Goal: Task Accomplishment & Management: Use online tool/utility

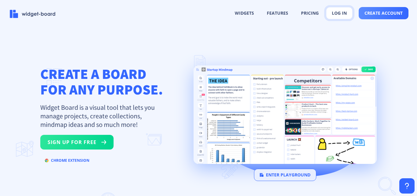
click at [343, 13] on button "log in" at bounding box center [339, 13] width 27 height 12
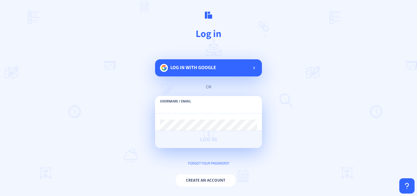
click at [222, 106] on input "text" at bounding box center [208, 107] width 97 height 11
paste input "[EMAIL_ADDRESS][DOMAIN_NAME]"
type input "[EMAIL_ADDRESS][DOMAIN_NAME]"
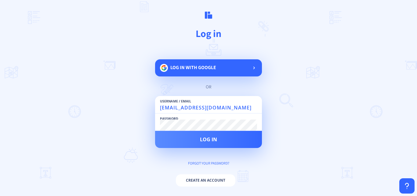
click at [155, 131] on button "Log in" at bounding box center [208, 139] width 107 height 17
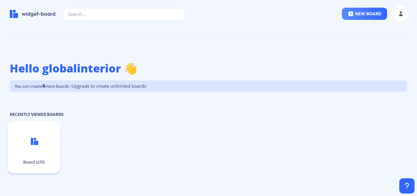
click at [34, 163] on p "Board s2fi5" at bounding box center [33, 162] width 47 height 6
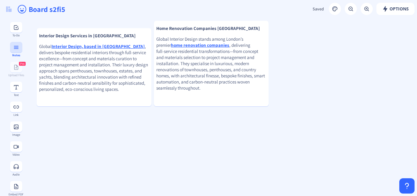
click at [13, 50] on rect at bounding box center [16, 47] width 6 height 6
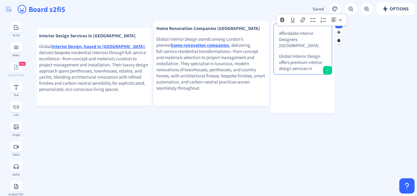
scroll to position [183, 0]
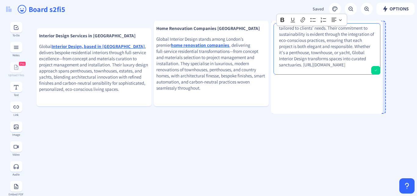
drag, startPoint x: 333, startPoint y: 66, endPoint x: 381, endPoint y: 79, distance: 49.9
click at [381, 79] on div at bounding box center [381, 67] width 3 height 93
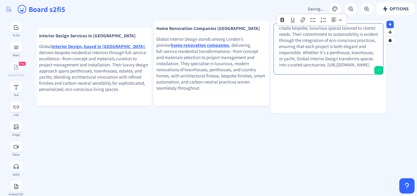
scroll to position [65, 0]
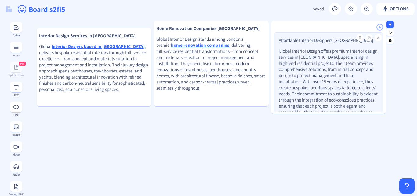
click at [323, 88] on p "Global Interior Design offers premium interior design services in [GEOGRAPHIC_D…" at bounding box center [329, 87] width 100 height 79
click at [342, 78] on p "Global Interior Design offers premium interior design services in [GEOGRAPHIC_D…" at bounding box center [329, 87] width 100 height 79
click at [377, 37] on rect at bounding box center [379, 38] width 4 height 4
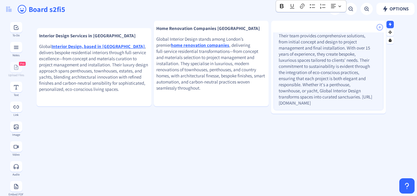
scroll to position [41, 0]
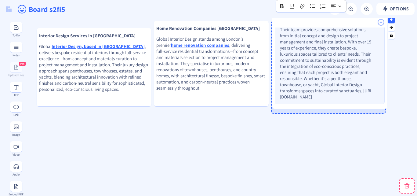
drag, startPoint x: 279, startPoint y: 96, endPoint x: 280, endPoint y: 91, distance: 5.0
click at [280, 91] on p "Global Interior Design offers premium interior design services in [GEOGRAPHIC_D…" at bounding box center [327, 54] width 94 height 92
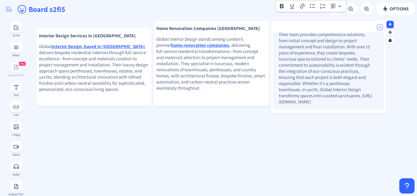
click at [285, 96] on p "Global Interior Design offers premium interior design services in [GEOGRAPHIC_D…" at bounding box center [326, 59] width 94 height 92
drag, startPoint x: 279, startPoint y: 95, endPoint x: 358, endPoint y: 103, distance: 78.8
click at [358, 103] on p "Global Interior Design offers premium interior design services in [GEOGRAPHIC_D…" at bounding box center [326, 59] width 94 height 92
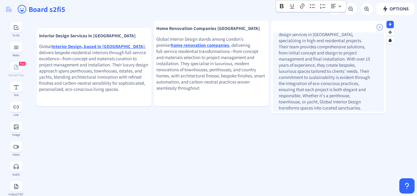
scroll to position [0, 0]
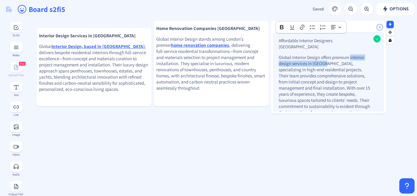
drag, startPoint x: 350, startPoint y: 51, endPoint x: 327, endPoint y: 57, distance: 24.2
click at [327, 57] on p "Global Interior Design offers premium interior design services in [GEOGRAPHIC_D…" at bounding box center [326, 97] width 94 height 86
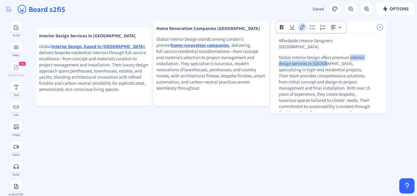
click at [300, 28] on icon "Editor toolbar" at bounding box center [302, 27] width 6 height 6
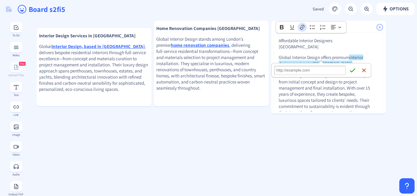
type input "[URL][DOMAIN_NAME]"
click at [351, 71] on icon "submit" at bounding box center [352, 70] width 5 height 4
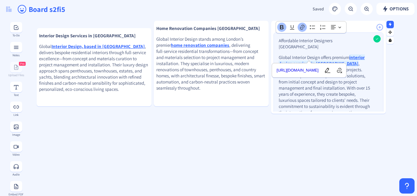
click at [351, 39] on p "Affordable Interior Designers [GEOGRAPHIC_DATA]" at bounding box center [326, 44] width 94 height 12
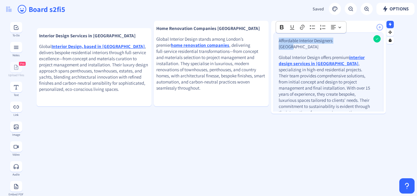
drag, startPoint x: 351, startPoint y: 39, endPoint x: 277, endPoint y: 39, distance: 73.6
click at [277, 39] on div "Affordable Interior Designers [GEOGRAPHIC_DATA] Global Interior Design offers p…" at bounding box center [328, 88] width 109 height 111
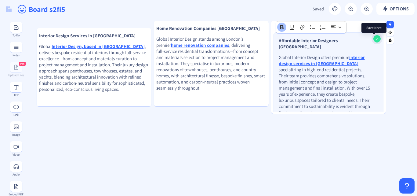
click at [375, 37] on rect at bounding box center [377, 39] width 4 height 4
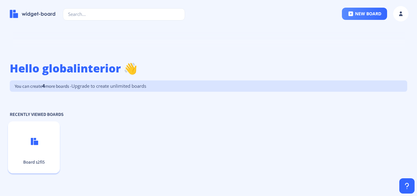
click at [38, 156] on div "Board s2fi5" at bounding box center [34, 147] width 52 height 35
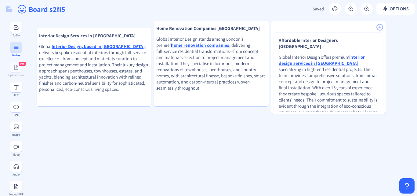
click at [14, 51] on button at bounding box center [16, 47] width 12 height 11
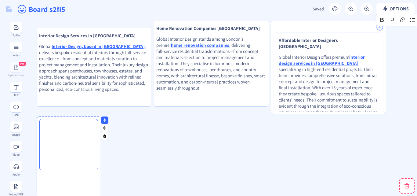
drag, startPoint x: 407, startPoint y: 92, endPoint x: 55, endPoint y: 188, distance: 364.3
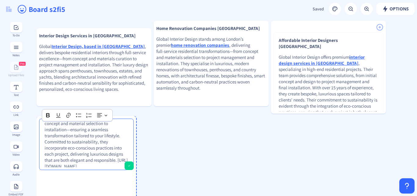
scroll to position [53, 0]
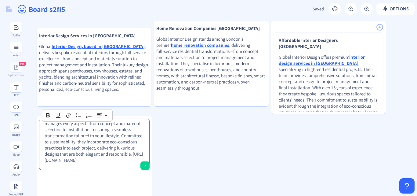
drag, startPoint x: 97, startPoint y: 168, endPoint x: 149, endPoint y: 208, distance: 65.6
click at [149, 195] on html "new board Hello globalinterior 👋 You can create 4 more boards - Upgrade to crea…" at bounding box center [208, 98] width 417 height 196
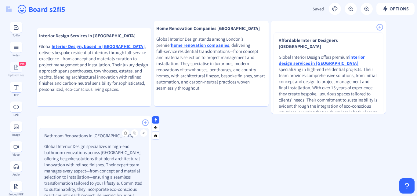
drag, startPoint x: 103, startPoint y: 170, endPoint x: 104, endPoint y: 181, distance: 11.9
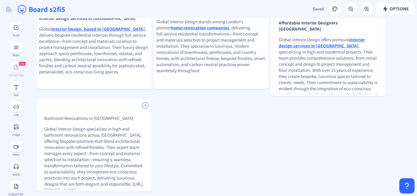
scroll to position [16, 0]
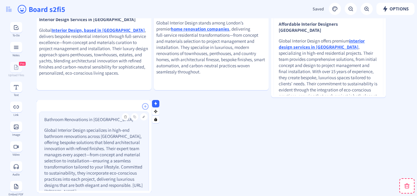
click at [105, 162] on p "Global Interior Design specializes in high-end bathroom renovations across Lond…" at bounding box center [94, 160] width 100 height 67
click at [142, 117] on rect at bounding box center [144, 117] width 4 height 4
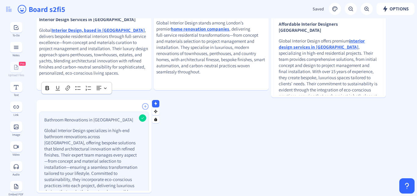
scroll to position [23, 0]
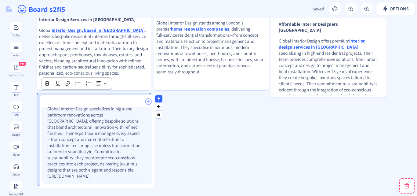
drag, startPoint x: 44, startPoint y: 175, endPoint x: 47, endPoint y: 170, distance: 5.8
click at [47, 170] on p "Global Interior Design specializes in high-end bathroom renovations across Lond…" at bounding box center [94, 142] width 94 height 73
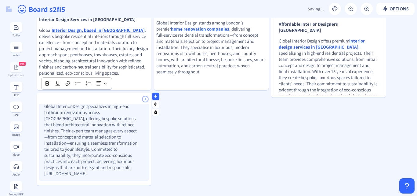
scroll to position [9, 0]
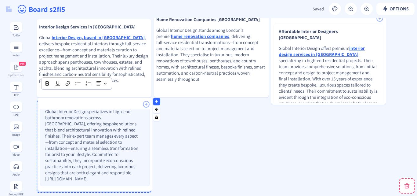
click at [46, 172] on p "Global Interior Design specializes in high-end bathroom renovations across Lond…" at bounding box center [92, 144] width 94 height 73
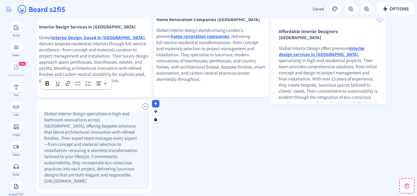
click at [51, 174] on p "Global Interior Design specializes in high-end bathroom renovations across Lond…" at bounding box center [91, 147] width 94 height 73
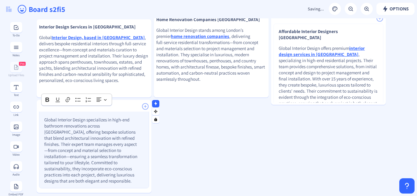
scroll to position [0, 0]
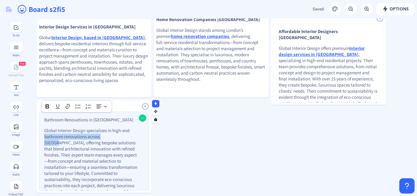
drag, startPoint x: 45, startPoint y: 137, endPoint x: 115, endPoint y: 137, distance: 69.9
click at [115, 137] on p "Global Interior Design specializes in high-end bathroom renovations across Lond…" at bounding box center [91, 160] width 94 height 67
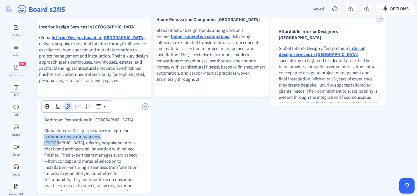
click at [68, 104] on icon "Editor toolbar" at bounding box center [68, 106] width 4 height 5
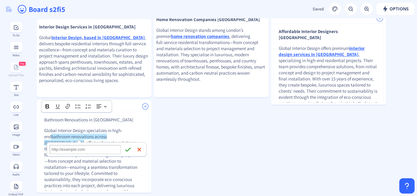
type input "https://globalinteriordesign.com/bathroom-renovation-london/"
click at [127, 150] on icon "submit" at bounding box center [128, 149] width 6 height 6
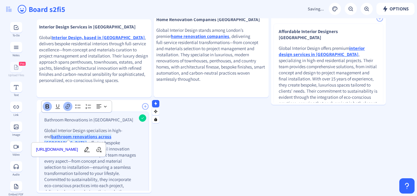
click at [115, 119] on p "Bathroom Renovations in London" at bounding box center [91, 120] width 94 height 6
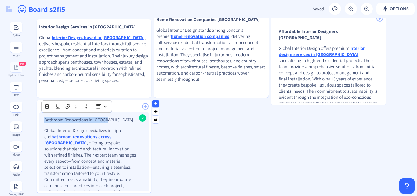
drag, startPoint x: 110, startPoint y: 119, endPoint x: 40, endPoint y: 120, distance: 70.6
click at [40, 120] on div "Bathroom Renovations in London Global Interior Design specializes in high-end b…" at bounding box center [93, 158] width 109 height 93
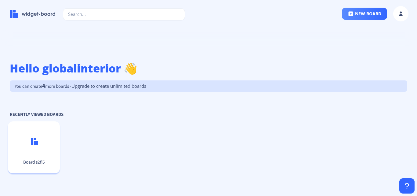
click at [37, 162] on p "Board s2fi5" at bounding box center [33, 162] width 47 height 6
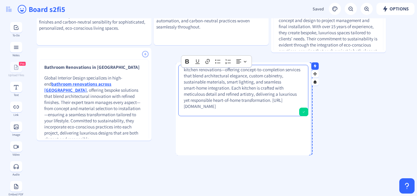
scroll to position [28, 0]
drag, startPoint x: 238, startPoint y: 114, endPoint x: 310, endPoint y: 147, distance: 78.7
click at [310, 147] on div at bounding box center [309, 108] width 3 height 93
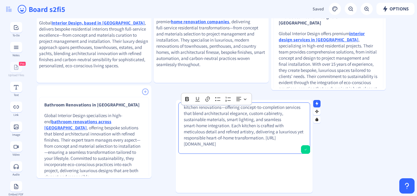
drag, startPoint x: 184, startPoint y: 137, endPoint x: 210, endPoint y: 144, distance: 26.5
click at [210, 144] on p "Global Interior Design (London, UK) specializes in high‑end, eco‑conscious kitc…" at bounding box center [244, 119] width 121 height 55
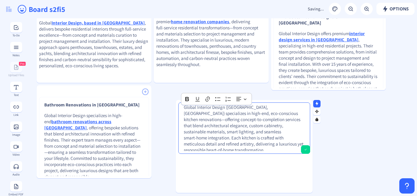
scroll to position [0, 0]
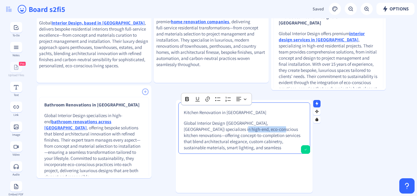
drag, startPoint x: 212, startPoint y: 128, endPoint x: 249, endPoint y: 131, distance: 37.7
click at [249, 131] on p "Global Interior Design (London, UK) specializes in high‑end, eco‑conscious kitc…" at bounding box center [244, 144] width 121 height 49
click at [208, 99] on icon "Editor toolbar" at bounding box center [208, 99] width 6 height 6
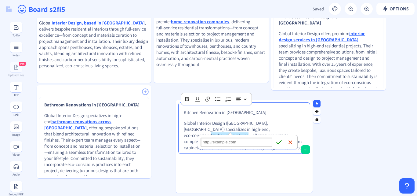
type input "https://www.globalinteriordesign.com/kitchen-renovation-london/"
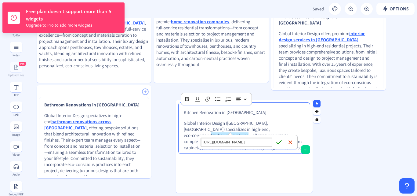
scroll to position [0, 45]
click button "Save Save" at bounding box center [279, 141] width 9 height 9
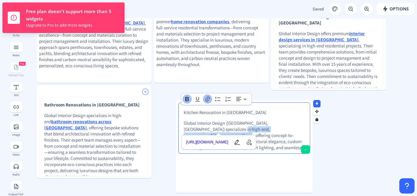
click at [246, 113] on p "Kitchen Renovation in London" at bounding box center [244, 112] width 121 height 6
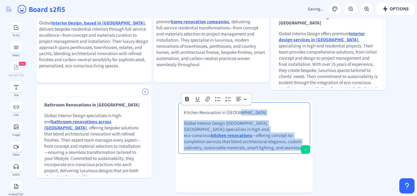
drag, startPoint x: 246, startPoint y: 113, endPoint x: 175, endPoint y: 112, distance: 70.6
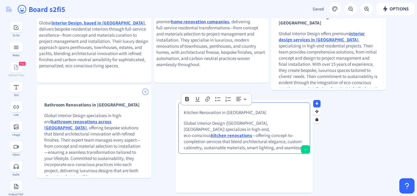
click at [195, 112] on p "Kitchen Renovation in London" at bounding box center [244, 112] width 121 height 6
click at [280, 141] on p "Global Interior Design (London, UK) specializes in high‑end, eco‑conscious kitc…" at bounding box center [244, 144] width 121 height 49
click at [306, 148] on div "Kitchen Renovation in London Global Interior Design (London, UK) specializes in…" at bounding box center [244, 141] width 137 height 79
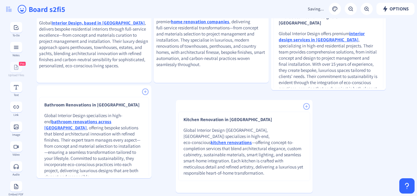
scroll to position [24, 0]
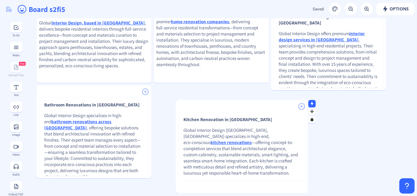
drag, startPoint x: 311, startPoint y: 171, endPoint x: 306, endPoint y: 170, distance: 5.0
click at [306, 170] on div at bounding box center [306, 146] width 3 height 93
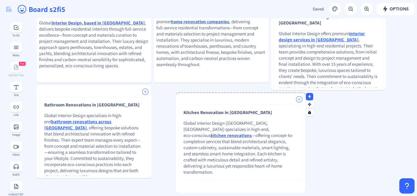
drag, startPoint x: 238, startPoint y: 101, endPoint x: 238, endPoint y: 94, distance: 7.0
click at [238, 94] on div at bounding box center [241, 94] width 130 height 3
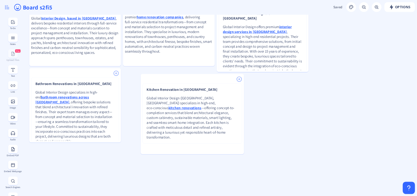
scroll to position [0, 0]
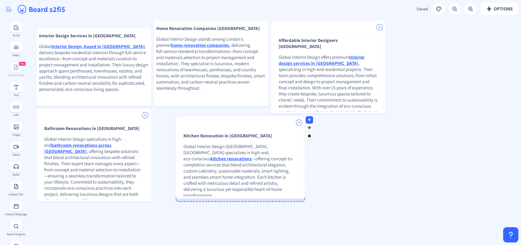
drag, startPoint x: 226, startPoint y: 214, endPoint x: 228, endPoint y: 196, distance: 18.1
click at [228, 195] on div at bounding box center [241, 198] width 130 height 2
